Goal: Transaction & Acquisition: Purchase product/service

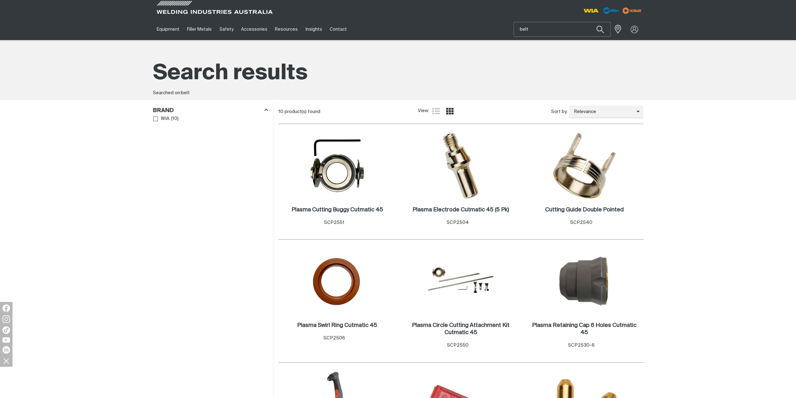
drag, startPoint x: 566, startPoint y: 30, endPoint x: 497, endPoint y: 28, distance: 68.2
click at [497, 28] on div "Equipment Stick Welders TIG Welders MIG Welders Multi-Process Welders Engine Dr…" at bounding box center [398, 29] width 490 height 22
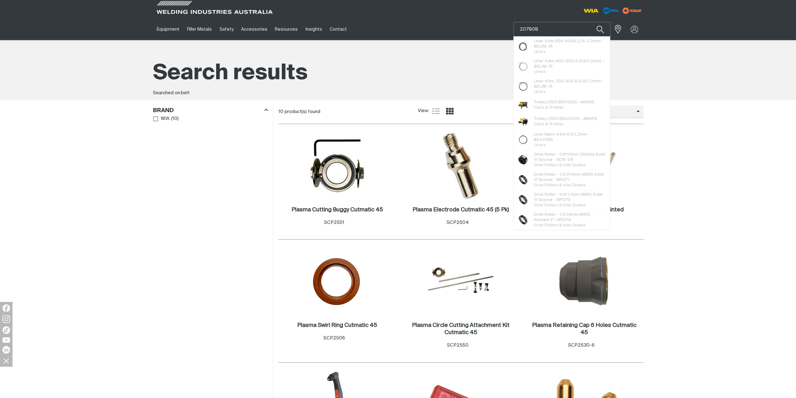
type input "207808"
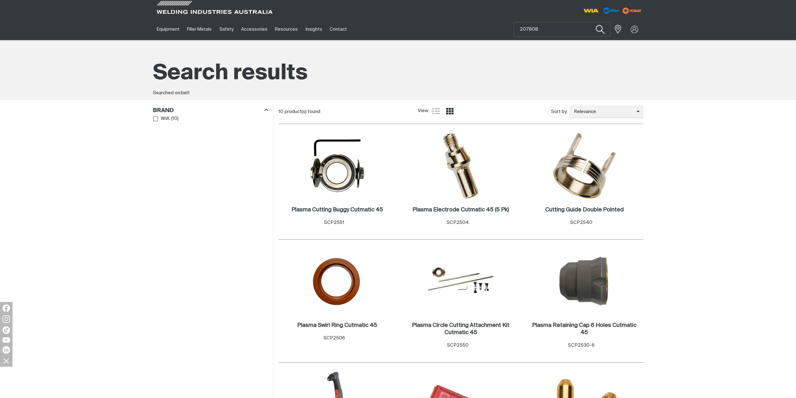
click at [600, 24] on button "Search products" at bounding box center [599, 30] width 25 height 18
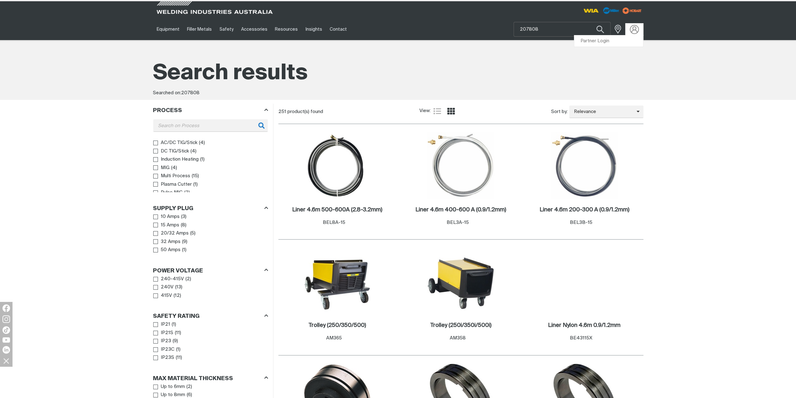
click at [631, 29] on img at bounding box center [634, 29] width 9 height 9
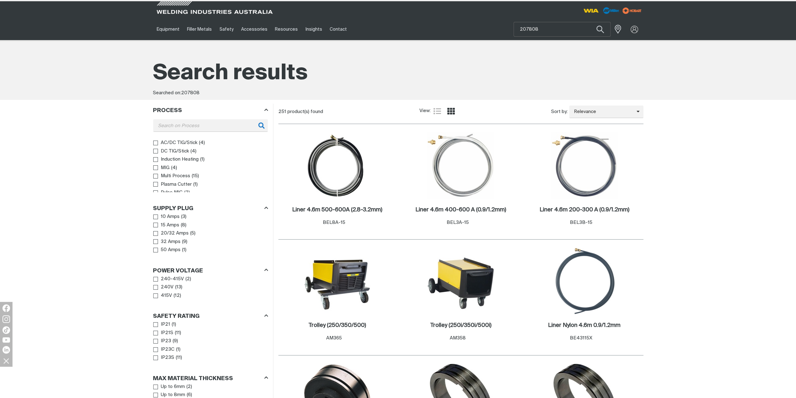
click at [615, 41] on div "Search results Searched on: 207808" at bounding box center [398, 70] width 796 height 60
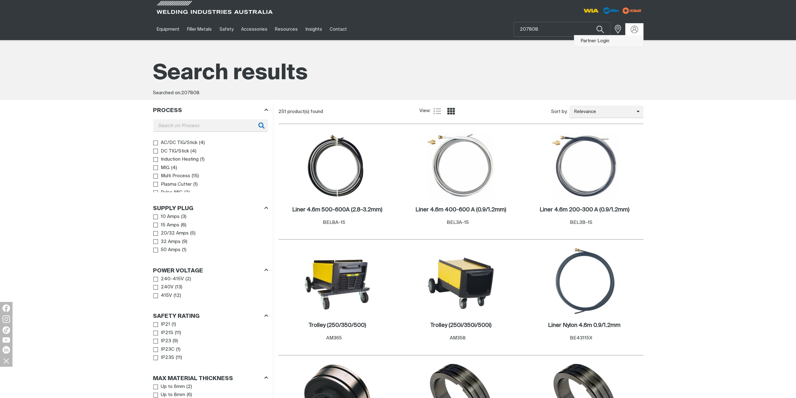
click at [623, 41] on link "Partner Login" at bounding box center [608, 41] width 69 height 12
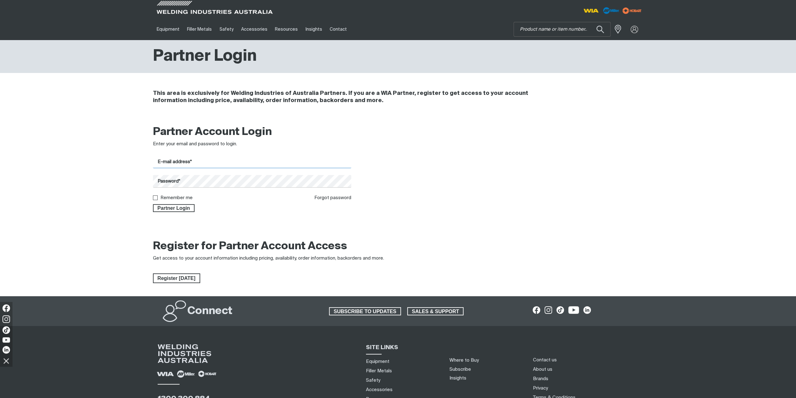
click at [232, 157] on input "E-mail address*" at bounding box center [252, 162] width 199 height 12
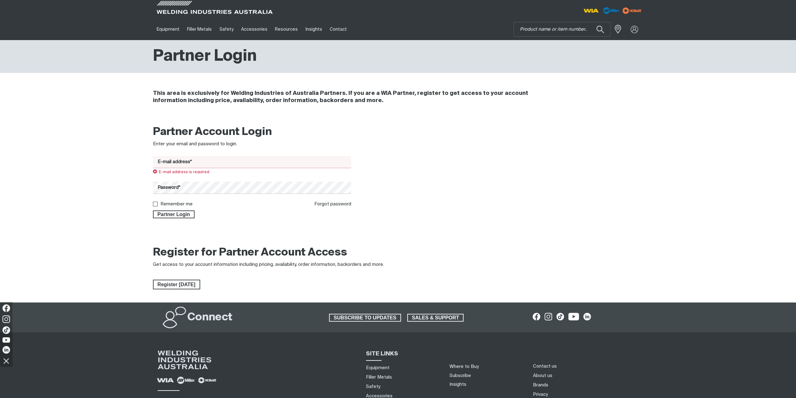
type input "[EMAIL_ADDRESS][DOMAIN_NAME]"
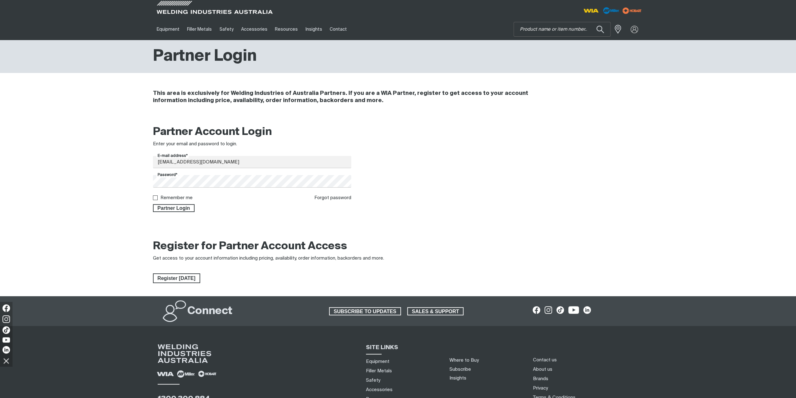
click at [177, 197] on label "Remember me" at bounding box center [176, 197] width 32 height 5
click at [157, 197] on input "Remember me" at bounding box center [155, 197] width 4 height 4
checkbox input "true"
click at [175, 206] on span "Partner Login" at bounding box center [174, 208] width 41 height 8
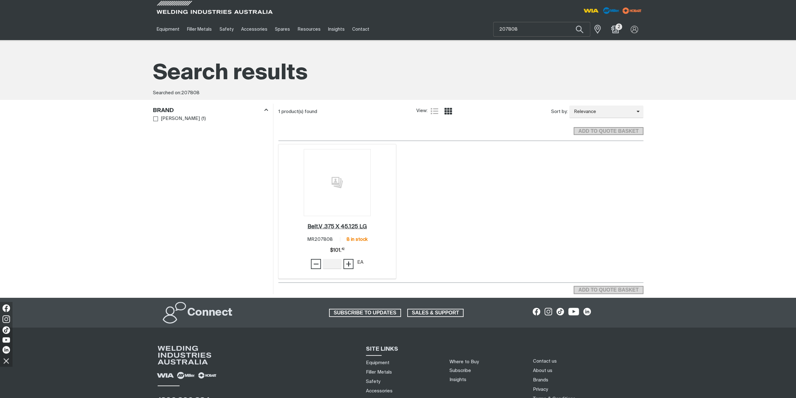
click at [355, 226] on h2 "Belt,V .375 X 45.125 LG ." at bounding box center [336, 227] width 59 height 6
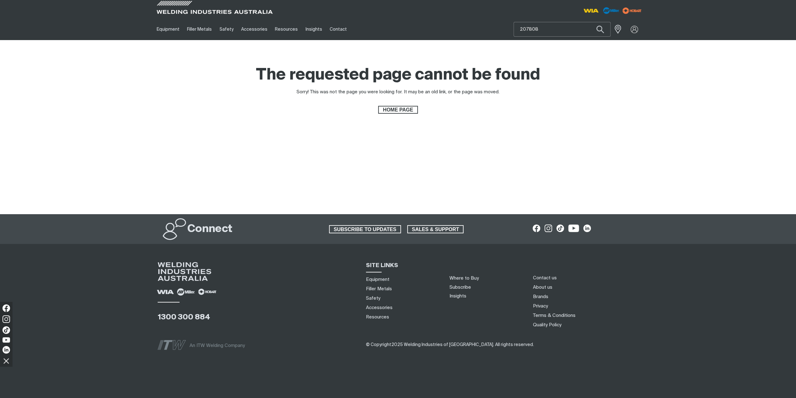
drag, startPoint x: 569, startPoint y: 26, endPoint x: 504, endPoint y: 26, distance: 64.4
click at [504, 26] on div "Equipment Stick Welders TIG Welders MIG Welders Multi-Process Welders Engine Dr…" at bounding box center [398, 29] width 490 height 22
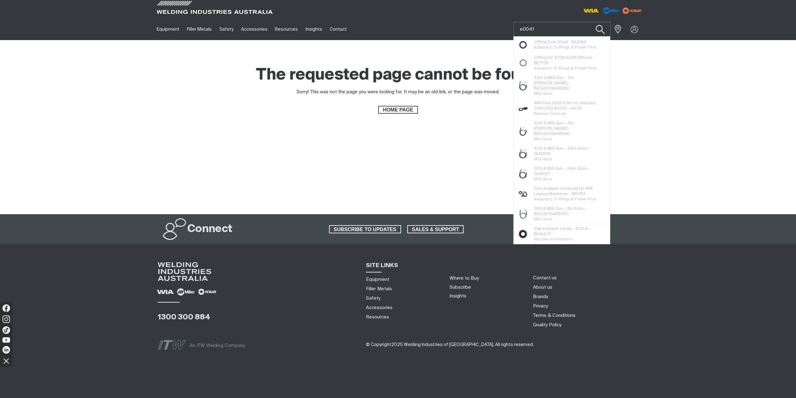
type input "e0041"
click at [602, 27] on button "Search products" at bounding box center [599, 30] width 25 height 18
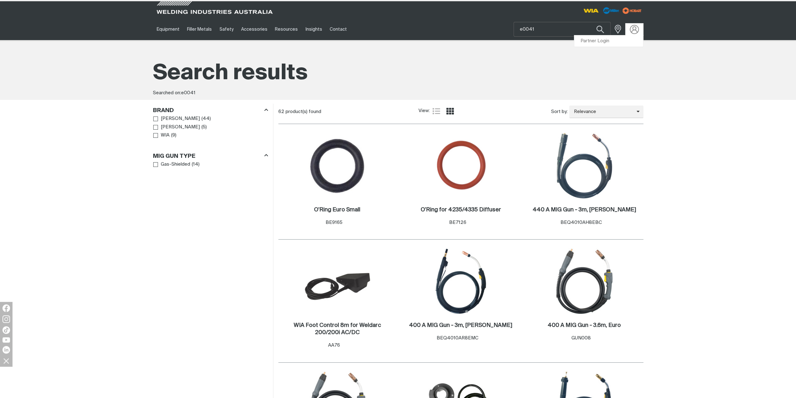
click at [633, 28] on img at bounding box center [634, 29] width 9 height 9
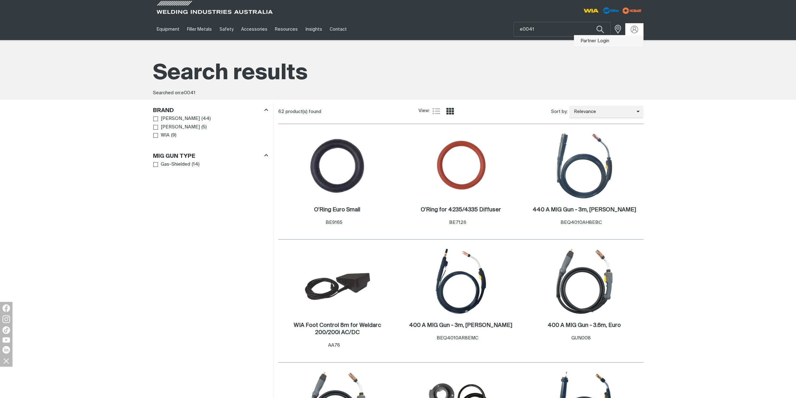
click at [618, 40] on link "Partner Login" at bounding box center [608, 41] width 69 height 12
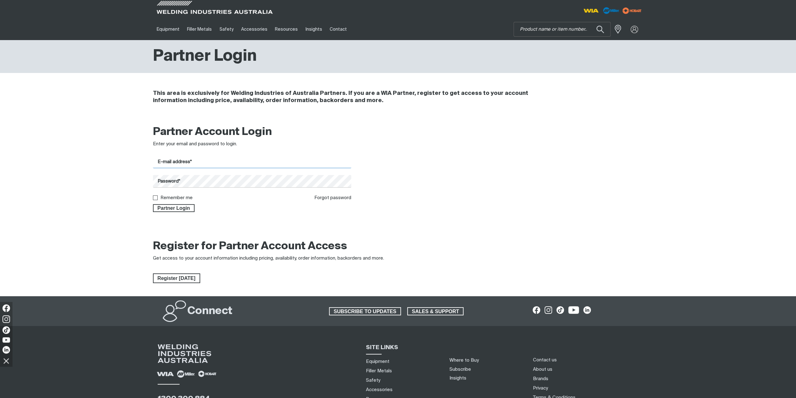
click at [198, 167] on input "E-mail address*" at bounding box center [252, 162] width 199 height 12
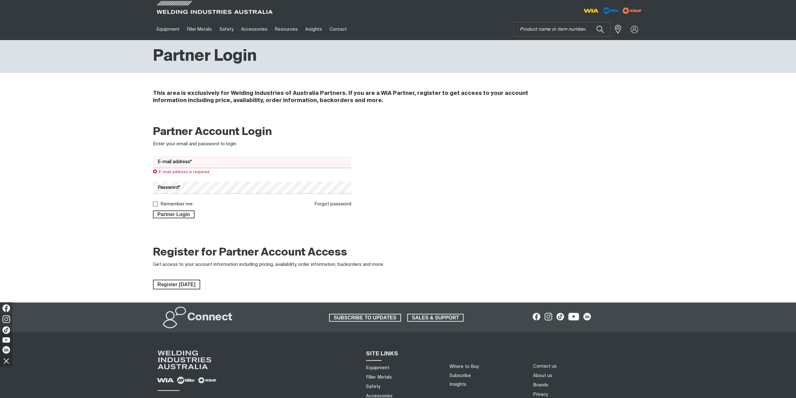
type input "[EMAIL_ADDRESS][DOMAIN_NAME]"
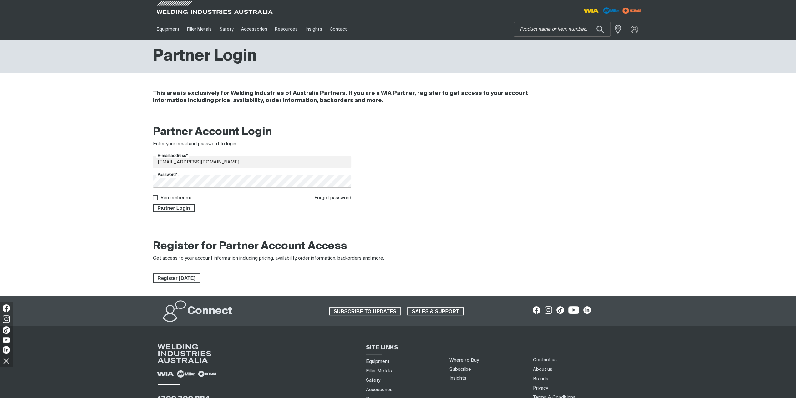
click at [179, 196] on label "Remember me" at bounding box center [176, 197] width 32 height 5
click at [157, 196] on input "Remember me" at bounding box center [155, 197] width 4 height 4
checkbox input "true"
click at [182, 205] on span "Partner Login" at bounding box center [174, 208] width 41 height 8
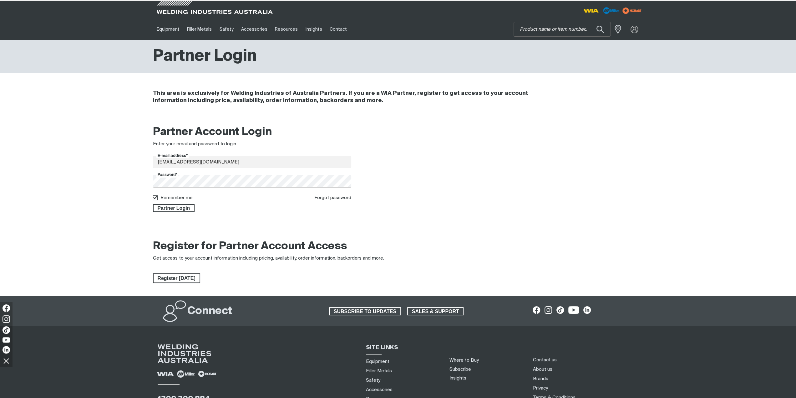
type input "e0041"
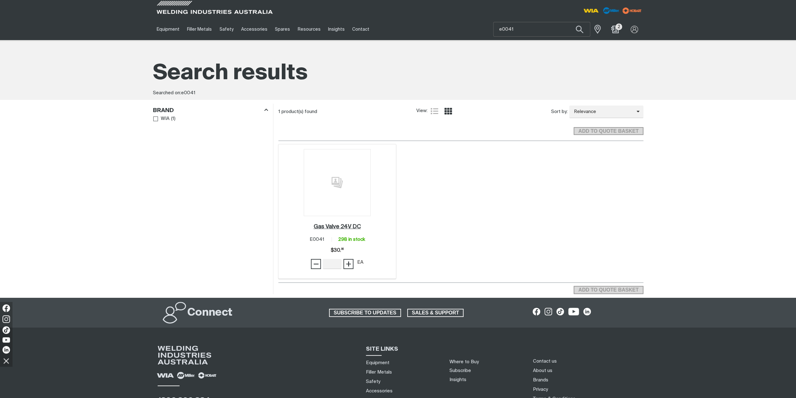
click at [331, 226] on h2 "Gas Valve 24V DC ." at bounding box center [336, 227] width 47 height 6
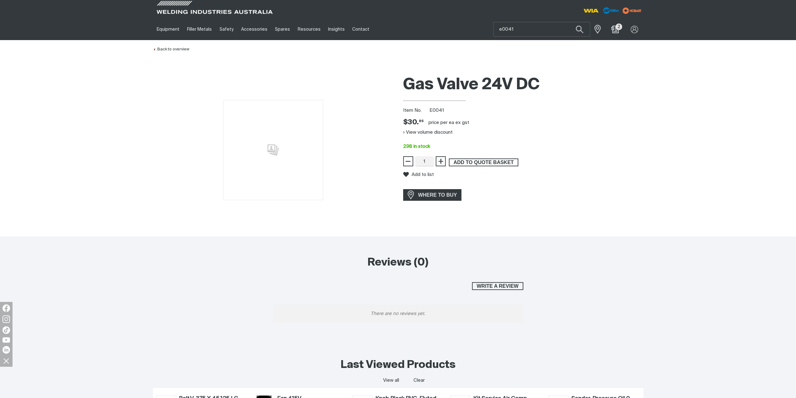
click at [485, 163] on span "ADD TO QUOTE BASKET" at bounding box center [483, 162] width 68 height 8
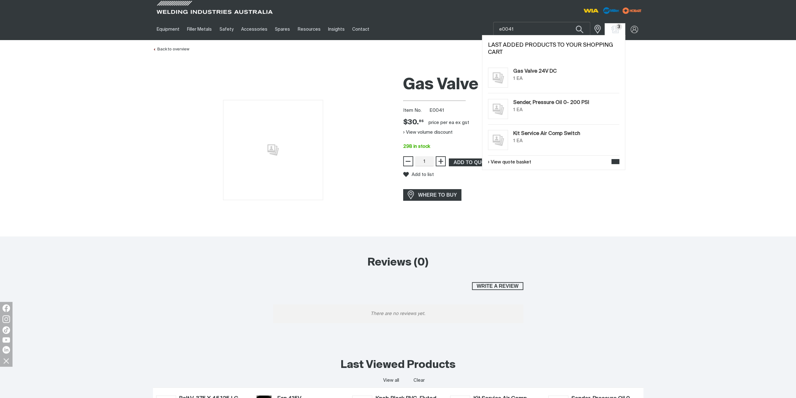
click at [618, 27] on span "3" at bounding box center [619, 26] width 7 height 7
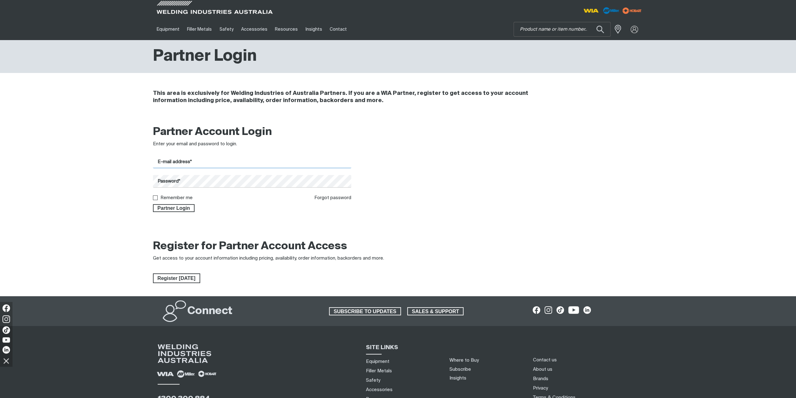
click at [221, 164] on input "E-mail address*" at bounding box center [252, 162] width 199 height 12
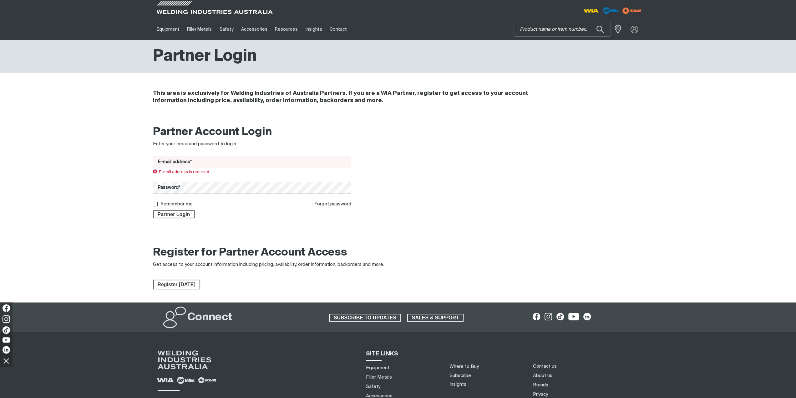
type input "[EMAIL_ADDRESS][DOMAIN_NAME]"
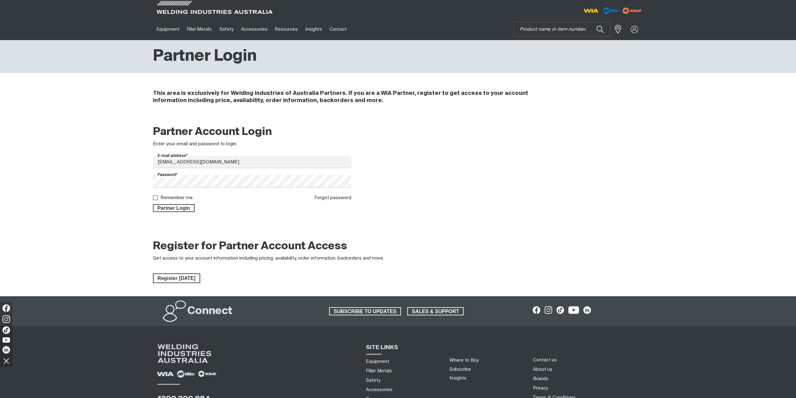
click at [179, 196] on label "Remember me" at bounding box center [176, 197] width 32 height 5
click at [157, 196] on input "Remember me" at bounding box center [155, 197] width 4 height 4
checkbox input "true"
click at [180, 208] on span "Partner Login" at bounding box center [174, 208] width 41 height 8
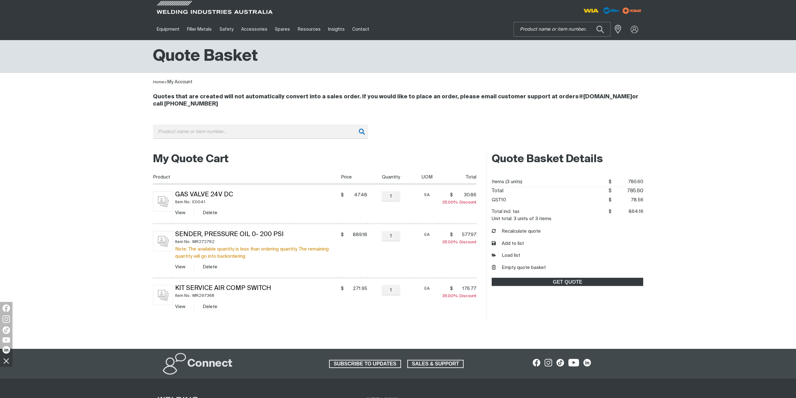
click at [556, 29] on input "Search" at bounding box center [562, 29] width 96 height 14
type input "207808"
click at [567, 52] on span "Belt,V .375 X 45.125 LG - MR 207808 Spares" at bounding box center [561, 44] width 94 height 17
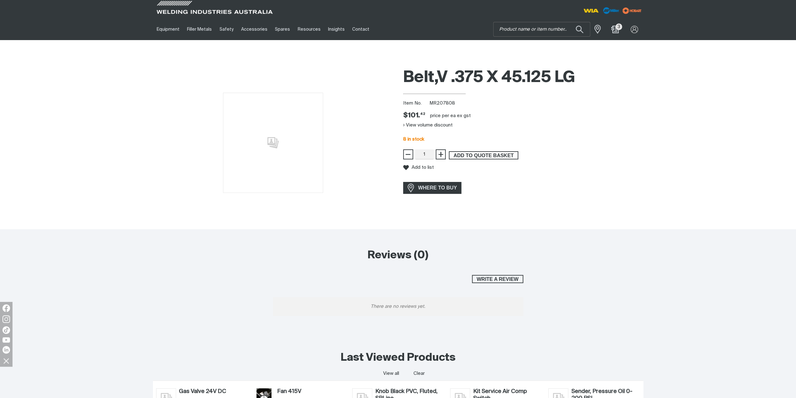
click at [510, 156] on span "ADD TO QUOTE BASKET" at bounding box center [483, 155] width 68 height 8
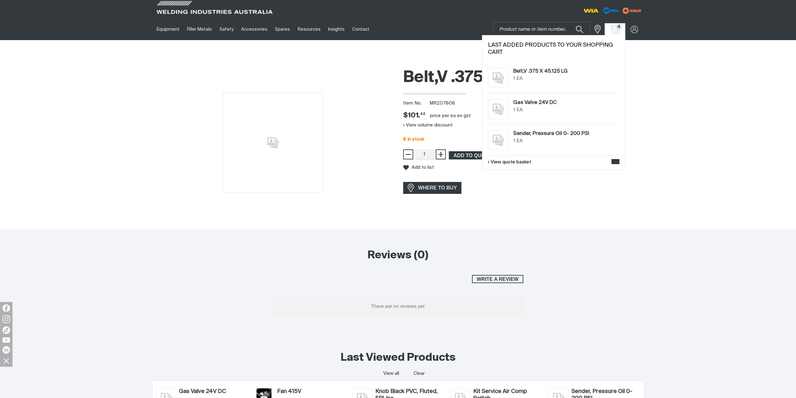
click at [615, 30] on img "Shopping cart (4 product(s))" at bounding box center [614, 29] width 9 height 9
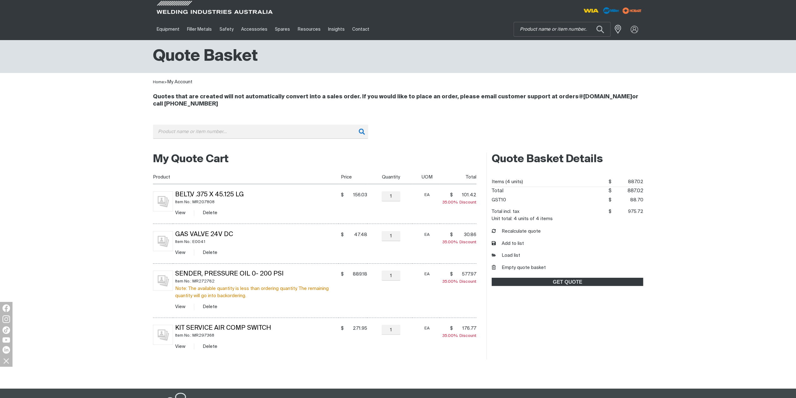
click at [205, 190] on td "Belt,V .375 X 45.125 LG Item No.: MR207808 View Delete" at bounding box center [255, 204] width 165 height 40
click at [206, 194] on link "Belt,V .375 X 45.125 LG" at bounding box center [209, 194] width 69 height 6
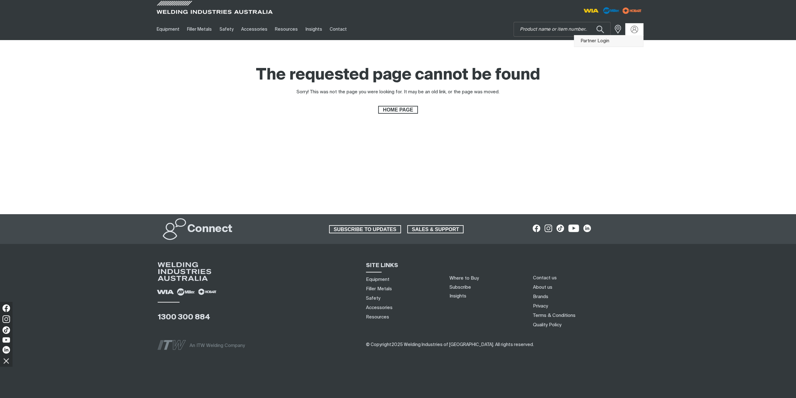
click at [627, 40] on link "Partner Login" at bounding box center [608, 41] width 69 height 12
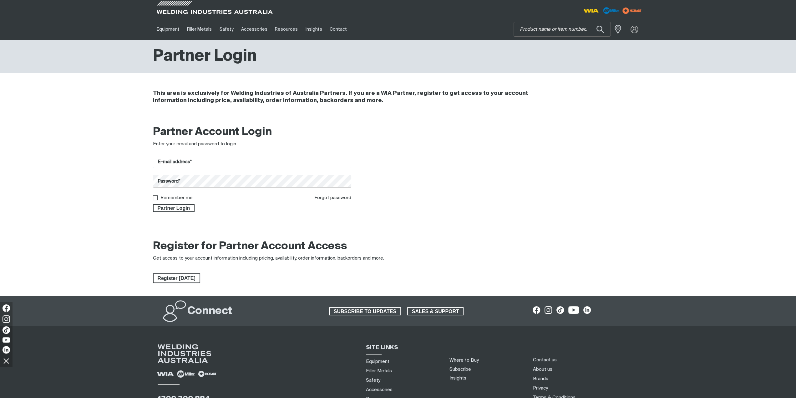
click at [212, 165] on input "E-mail address*" at bounding box center [252, 162] width 199 height 12
type input "0"
type input "w"
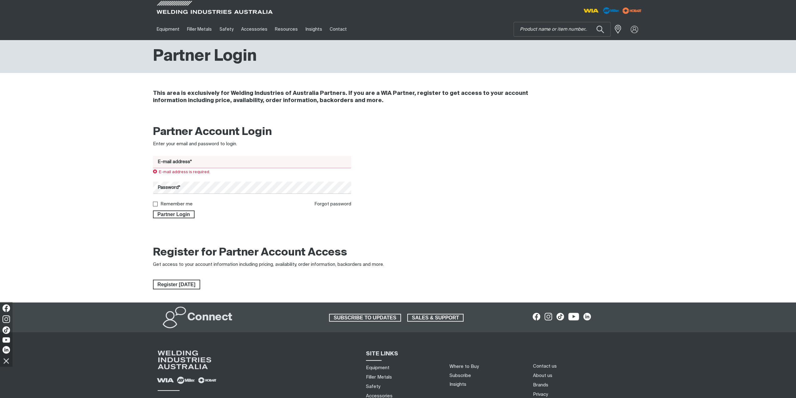
type input "[EMAIL_ADDRESS][DOMAIN_NAME]"
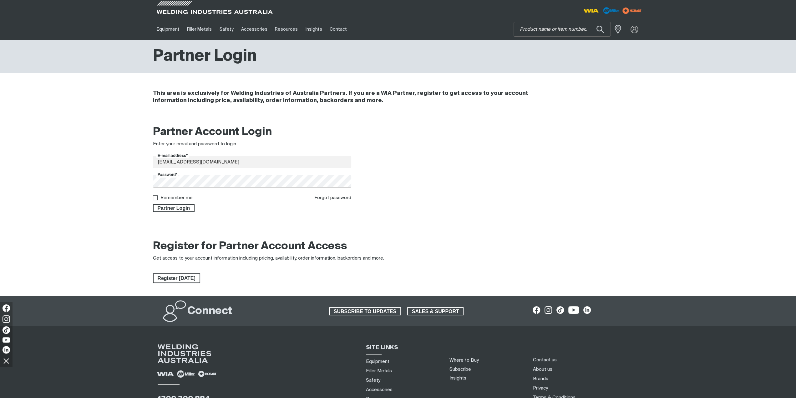
click at [164, 196] on label "Remember me" at bounding box center [176, 197] width 32 height 5
click at [157, 196] on input "Remember me" at bounding box center [155, 197] width 4 height 4
checkbox input "true"
click at [165, 206] on span "Partner Login" at bounding box center [174, 208] width 41 height 8
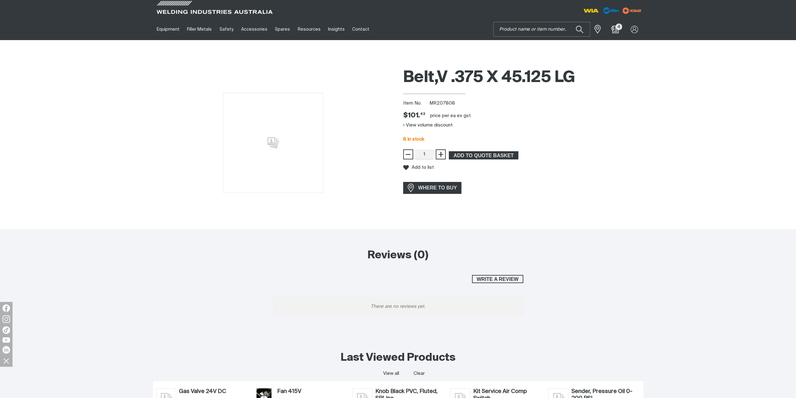
click at [532, 30] on input "Search" at bounding box center [542, 29] width 96 height 14
type input "wf052"
click at [557, 54] on span "Euro Adapter for W64/W64-1 and W66 Wire Feeders - WF052 Adapters, O-Rings & Pow…" at bounding box center [549, 46] width 72 height 16
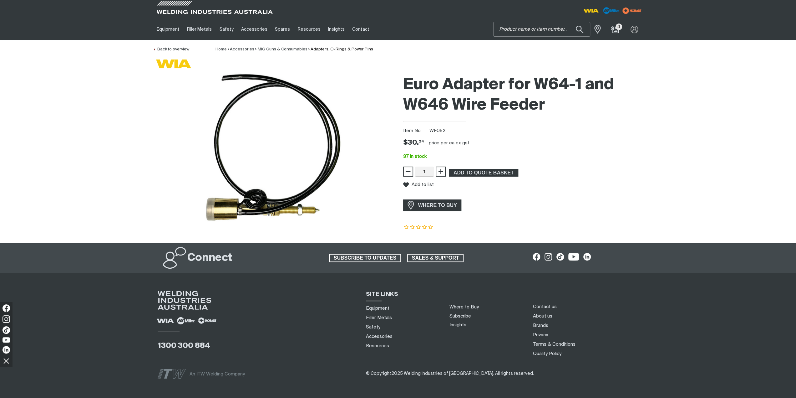
click at [538, 28] on input "Search" at bounding box center [542, 29] width 96 height 14
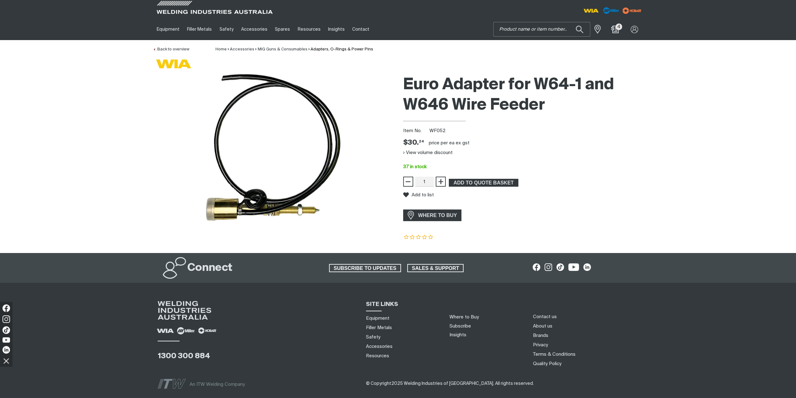
click at [525, 27] on input "Search" at bounding box center [542, 29] width 96 height 14
type input "wf065"
click at [541, 51] on span "Euro Adapt Plastic Housing W65 - WF065 Spares" at bounding box center [549, 46] width 72 height 16
click at [497, 181] on span "ADD TO QUOTE BASKET" at bounding box center [483, 183] width 68 height 8
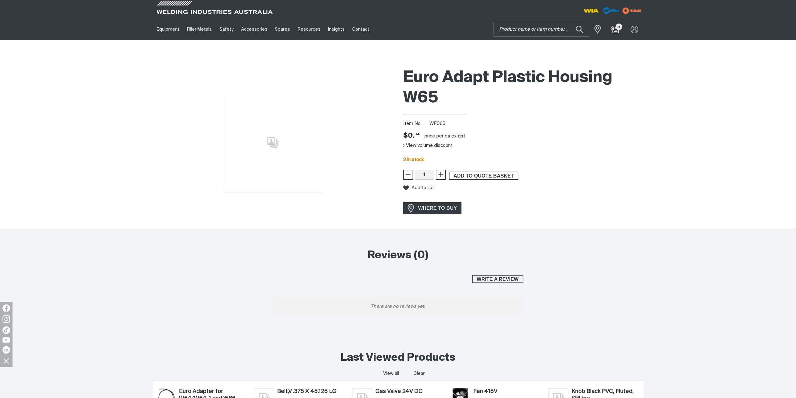
click at [485, 174] on span "ADD TO QUOTE BASKET" at bounding box center [483, 175] width 68 height 8
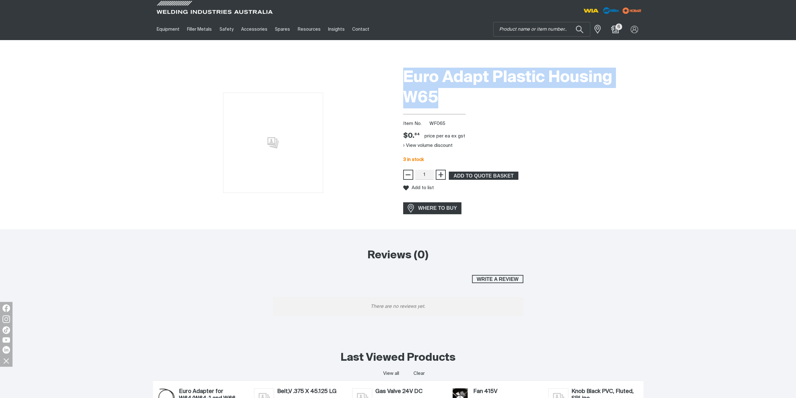
drag, startPoint x: 405, startPoint y: 73, endPoint x: 435, endPoint y: 95, distance: 37.3
click at [435, 95] on h1 "Euro Adapt Plastic Housing W65" at bounding box center [523, 88] width 240 height 41
copy h1 "Euro Adapt Plastic Housing W65"
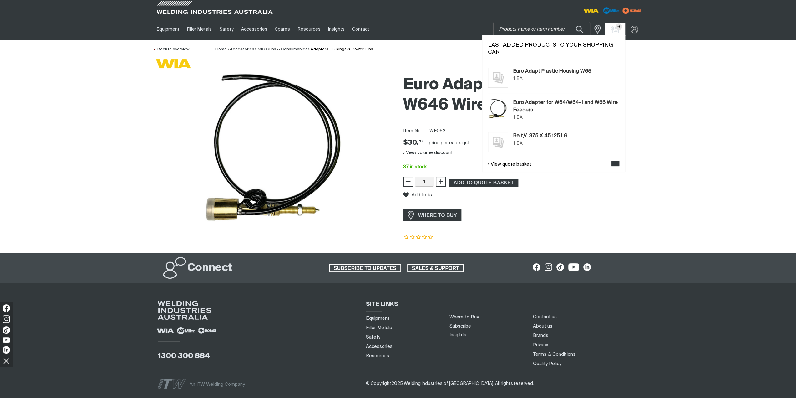
click at [617, 28] on span "6" at bounding box center [619, 26] width 7 height 7
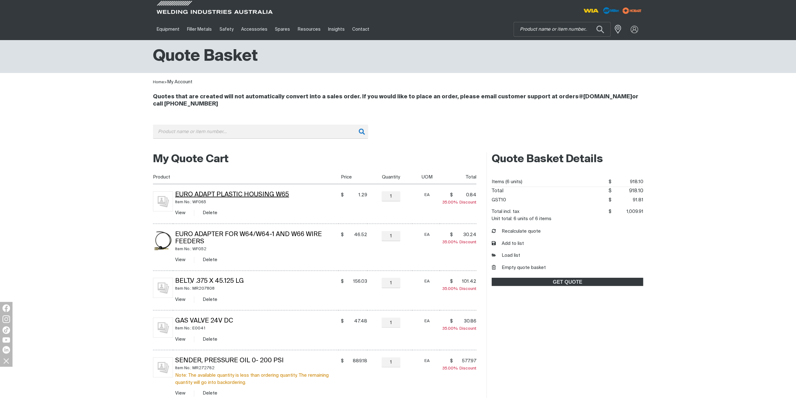
click at [223, 192] on link "Euro Adapt Plastic Housing W65" at bounding box center [232, 194] width 114 height 6
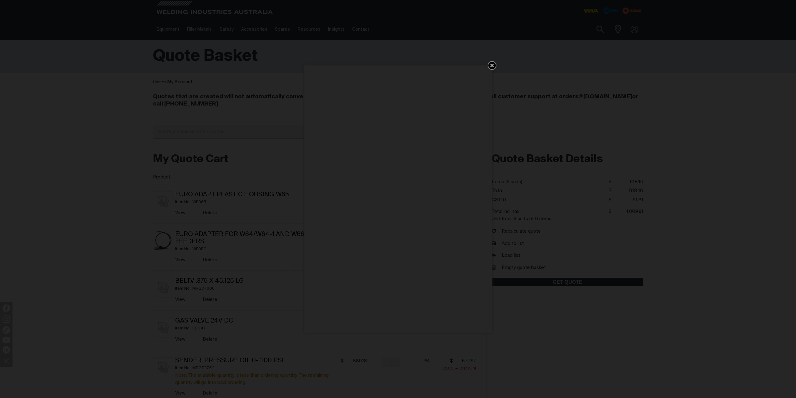
click at [494, 65] on icon "Get 5 WIA Welding Guides Free!" at bounding box center [492, 66] width 8 height 8
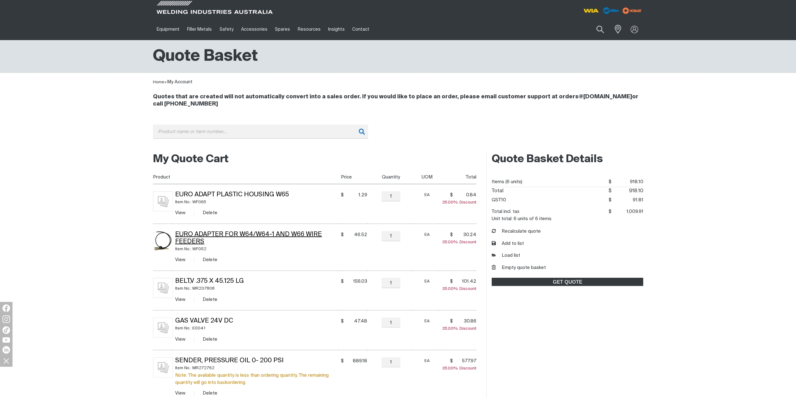
click at [238, 234] on link "Euro Adapter for W64/W64-1 and W66 Wire Feeders" at bounding box center [248, 237] width 147 height 13
